Goal: Information Seeking & Learning: Learn about a topic

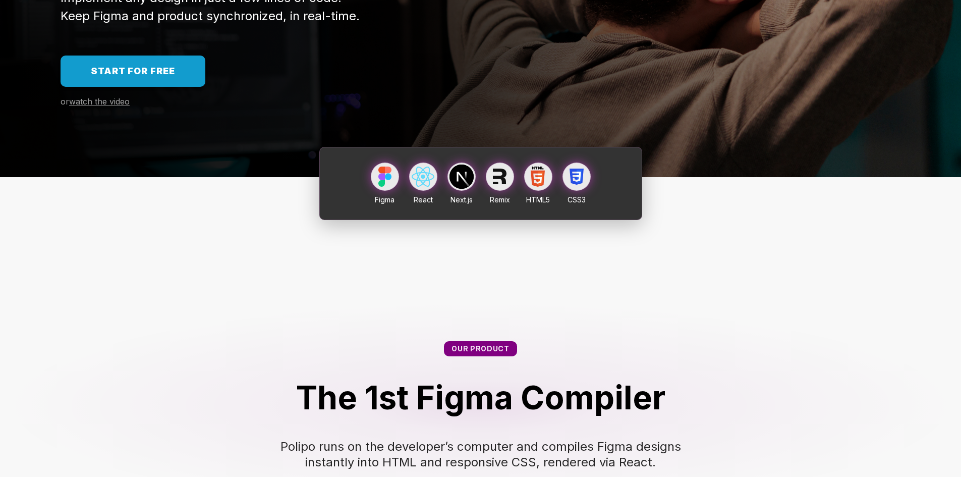
scroll to position [101, 0]
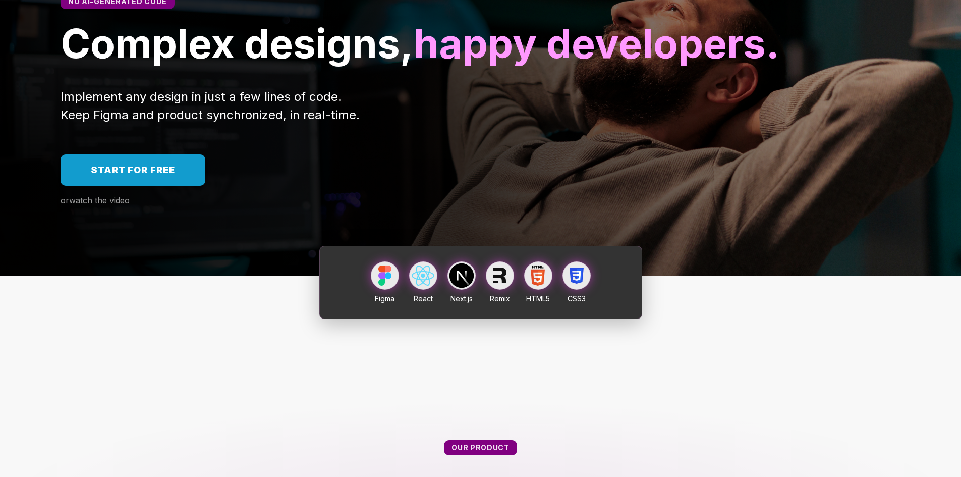
click at [112, 205] on div "Start for free or watch the video" at bounding box center [480, 179] width 961 height 51
click at [111, 205] on span "watch the video" at bounding box center [99, 200] width 61 height 10
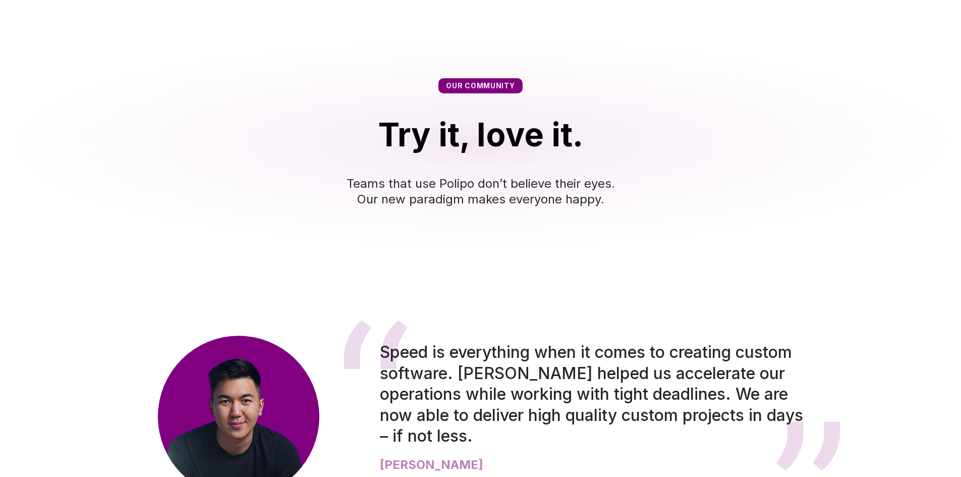
scroll to position [1361, 0]
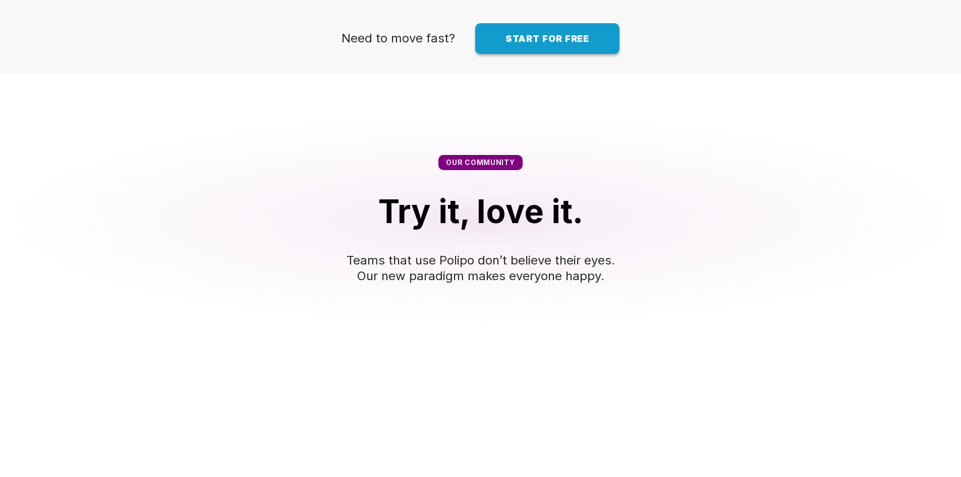
click at [547, 44] on span "Start for free" at bounding box center [547, 38] width 84 height 11
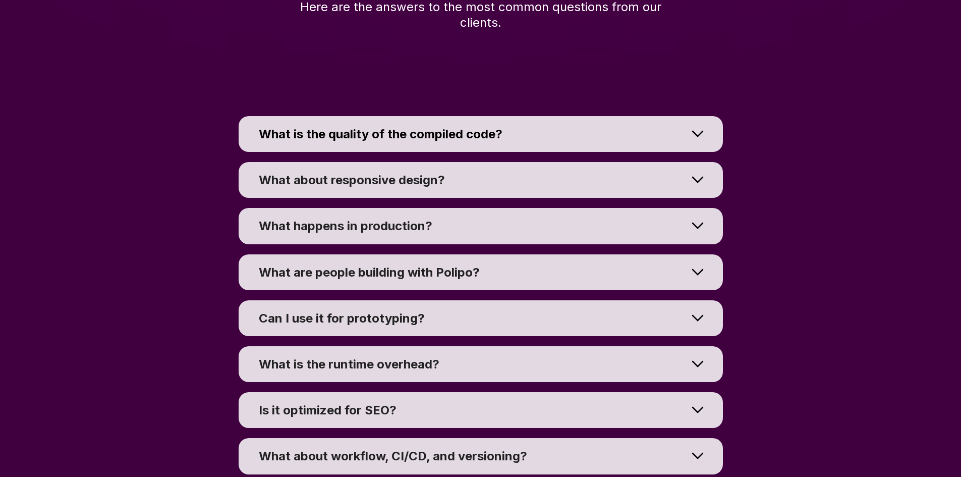
scroll to position [7059, 0]
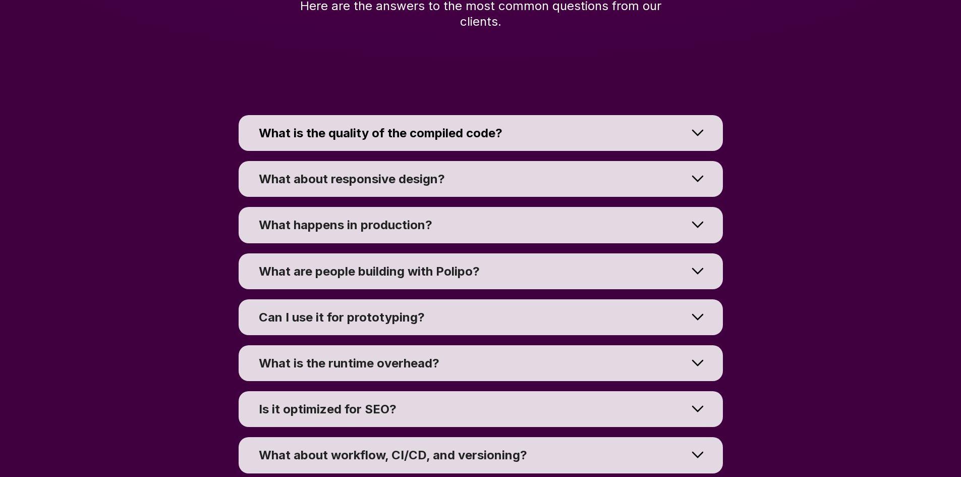
click at [537, 151] on summary "What is the quality of the compiled code?" at bounding box center [481, 133] width 484 height 36
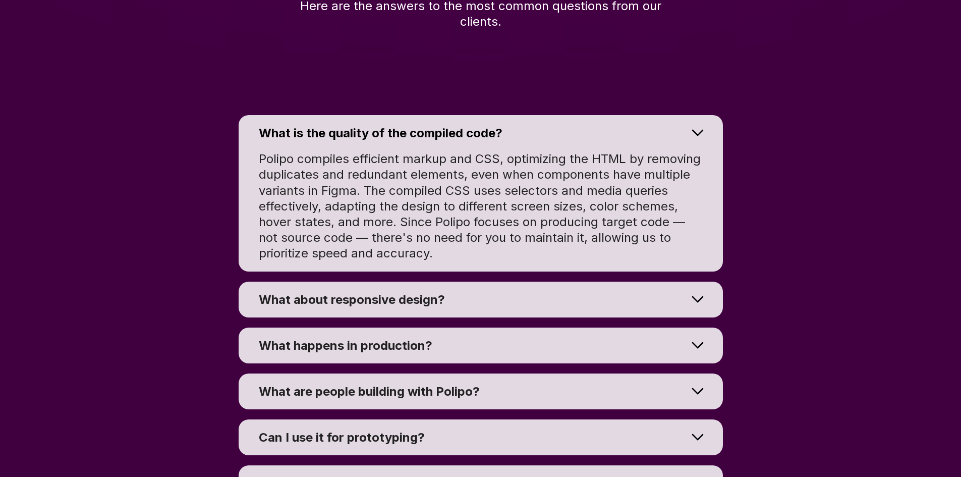
click at [529, 151] on summary "What is the quality of the compiled code?" at bounding box center [481, 133] width 484 height 36
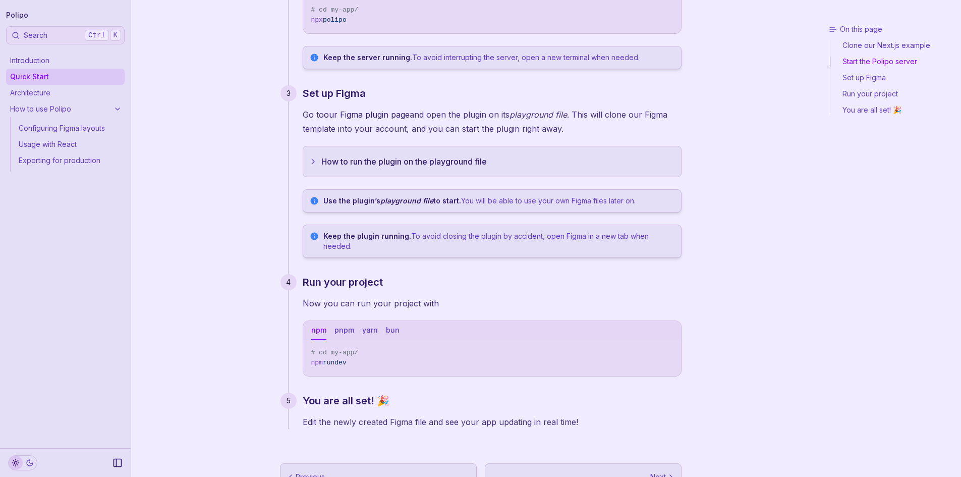
scroll to position [289, 0]
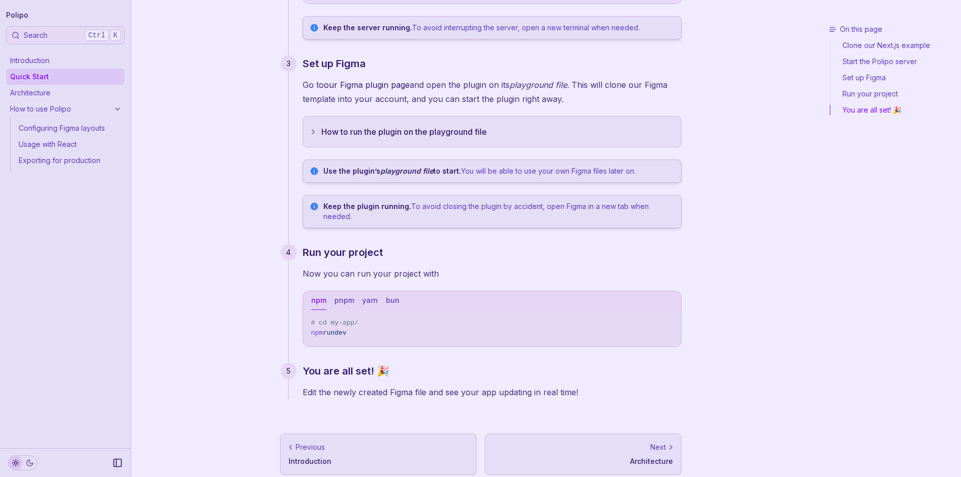
click at [107, 109] on link "How to use Polipo" at bounding box center [65, 109] width 118 height 16
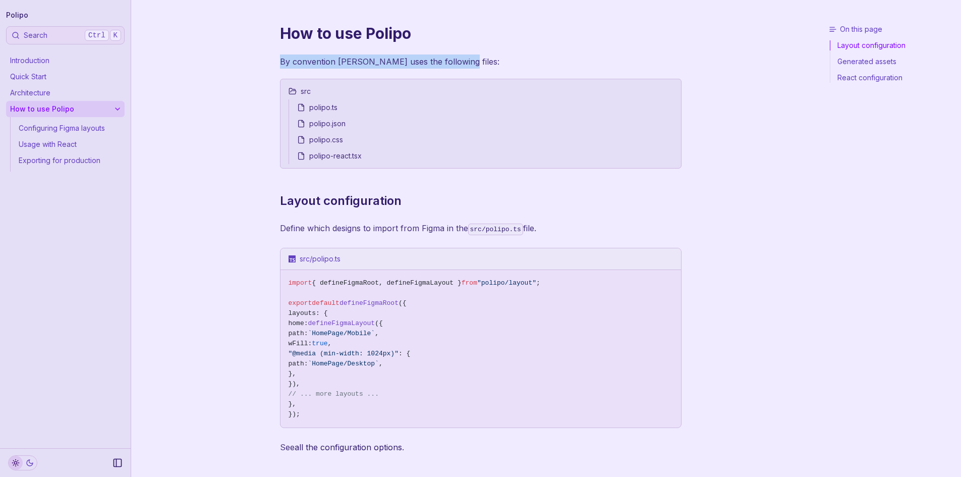
drag, startPoint x: 482, startPoint y: 59, endPoint x: 242, endPoint y: 61, distance: 239.5
click at [242, 61] on div "On this page Layout configuration How to use Polipo By convention Polipo uses t…" at bounding box center [480, 443] width 698 height 887
click at [48, 60] on link "Introduction" at bounding box center [65, 60] width 118 height 16
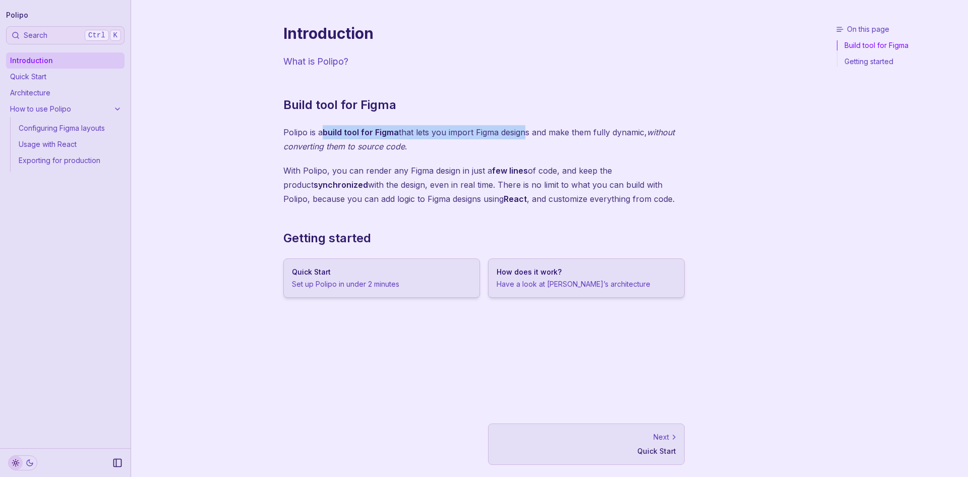
drag, startPoint x: 325, startPoint y: 136, endPoint x: 530, endPoint y: 135, distance: 205.2
click at [530, 135] on p "Polipo is a build tool for Figma that lets you import Figma designs and make th…" at bounding box center [483, 139] width 401 height 28
click at [531, 142] on p "Polipo is a build tool for Figma that lets you import Figma designs and make th…" at bounding box center [483, 139] width 401 height 28
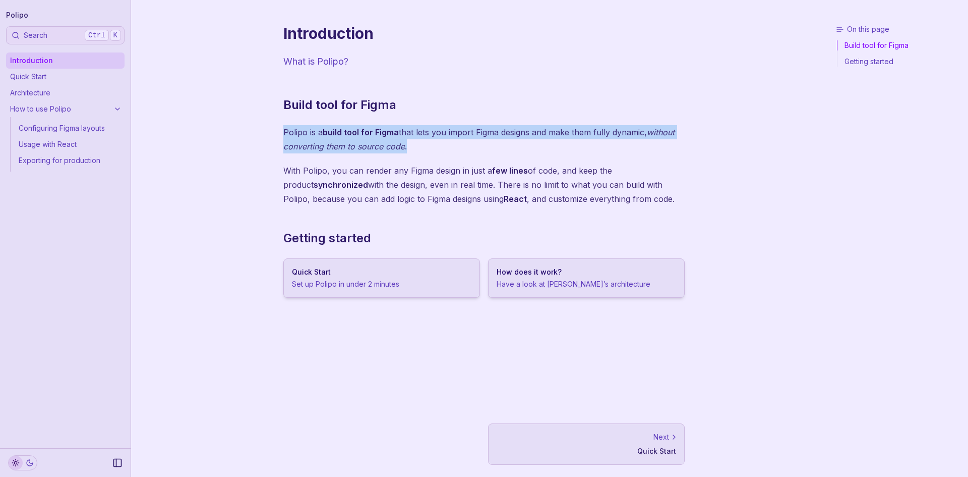
drag, startPoint x: 486, startPoint y: 144, endPoint x: 263, endPoint y: 115, distance: 224.2
click at [263, 115] on div "On this page Build tool for Figma Introduction What is Polipo? Build tool for F…" at bounding box center [484, 238] width 706 height 477
drag, startPoint x: 263, startPoint y: 115, endPoint x: 501, endPoint y: 152, distance: 240.9
click at [501, 152] on div "On this page Build tool for Figma Introduction What is Polipo? Build tool for F…" at bounding box center [484, 238] width 706 height 477
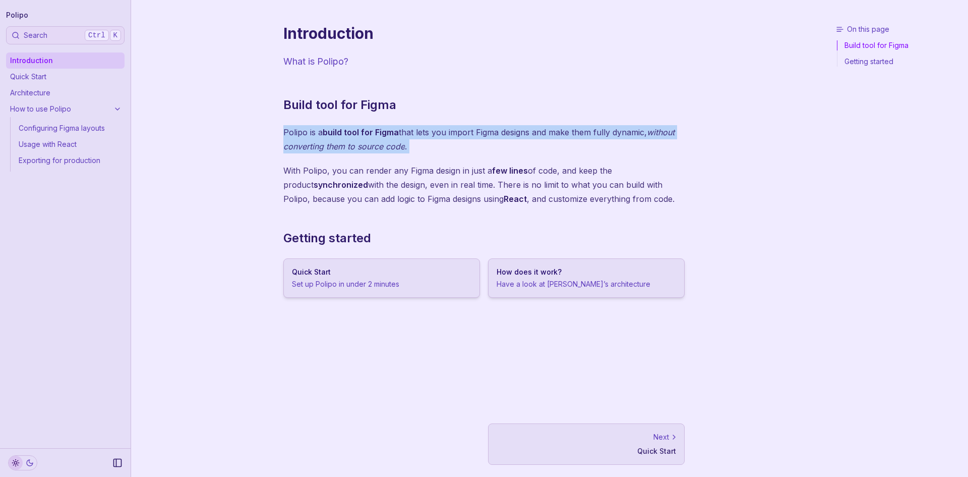
click at [501, 152] on p "Polipo is a build tool for Figma that lets you import Figma designs and make th…" at bounding box center [483, 139] width 401 height 28
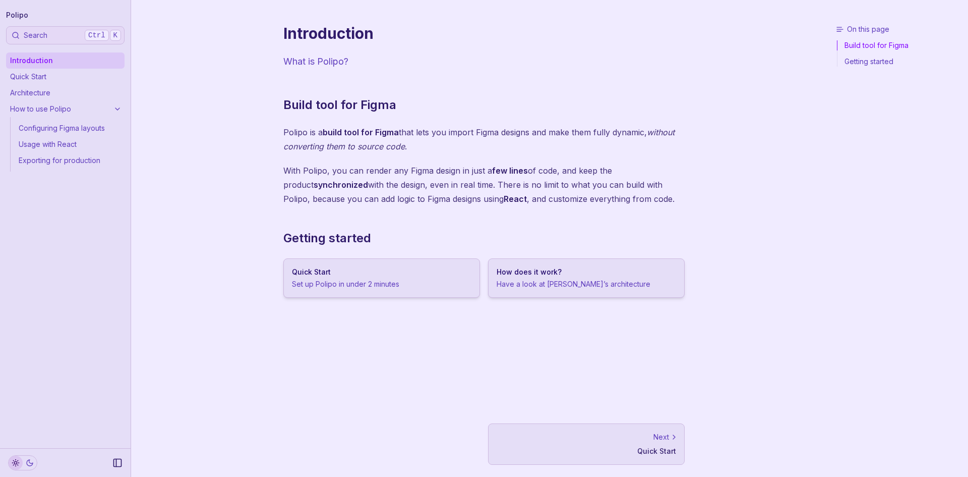
click at [525, 270] on h3 "How does it work?" at bounding box center [587, 272] width 180 height 10
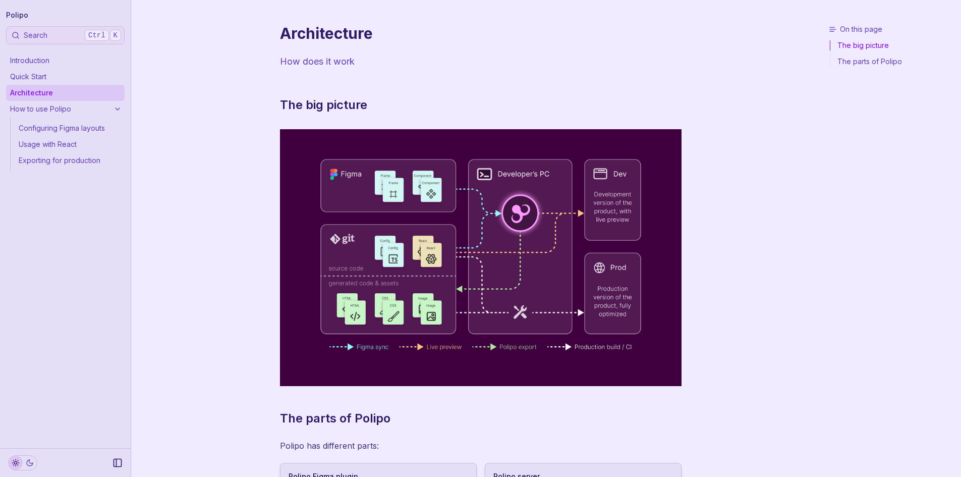
click at [377, 173] on img at bounding box center [480, 257] width 401 height 257
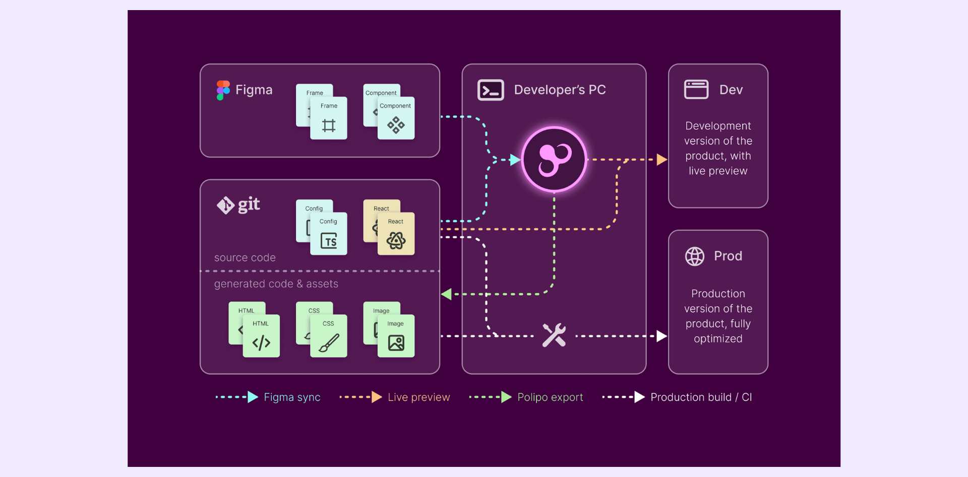
click at [822, 170] on img at bounding box center [484, 238] width 713 height 456
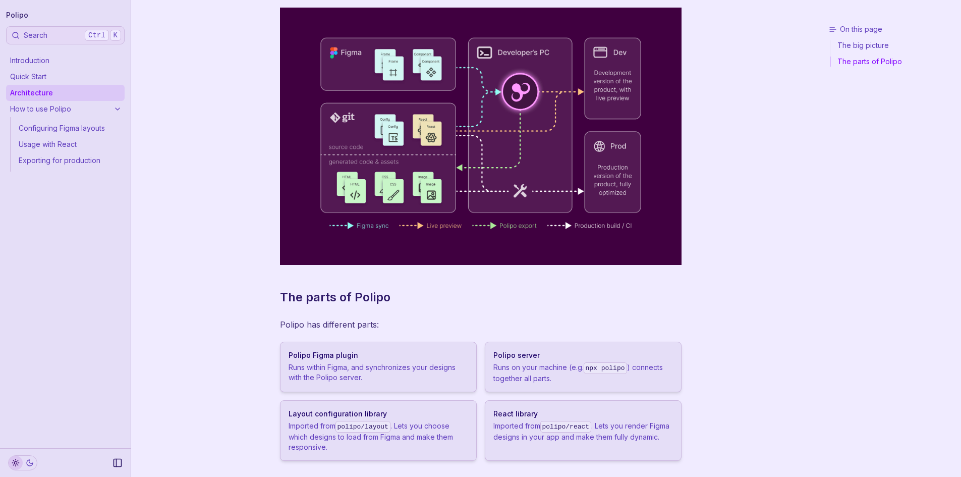
scroll to position [30, 0]
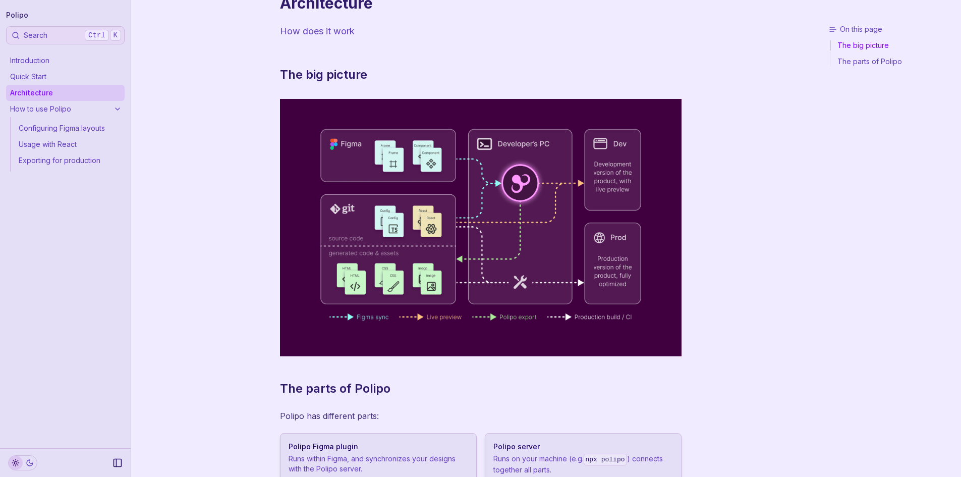
click at [102, 101] on link "How to use Polipo" at bounding box center [65, 109] width 118 height 16
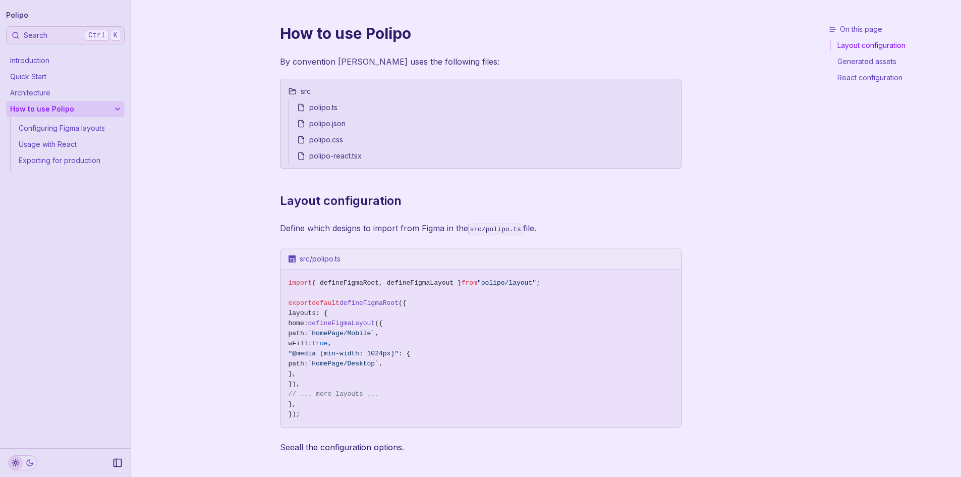
click at [101, 76] on link "Quick Start" at bounding box center [65, 77] width 118 height 16
